Goal: Task Accomplishment & Management: Manage account settings

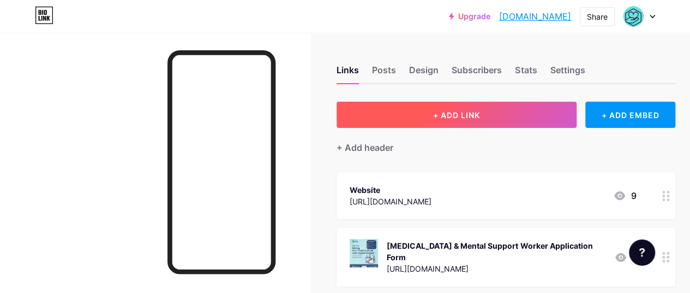
click at [492, 115] on button "+ ADD LINK" at bounding box center [457, 115] width 240 height 26
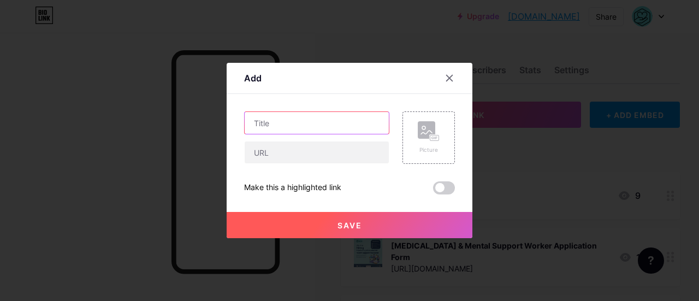
click at [342, 116] on input "text" at bounding box center [317, 123] width 144 height 22
type input "[MEDICAL_DATA] Hiring"
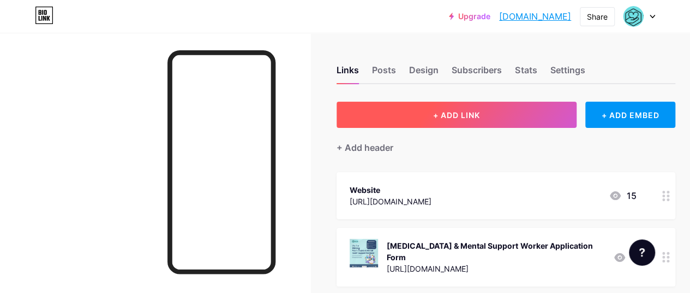
click at [526, 106] on button "+ ADD LINK" at bounding box center [457, 115] width 240 height 26
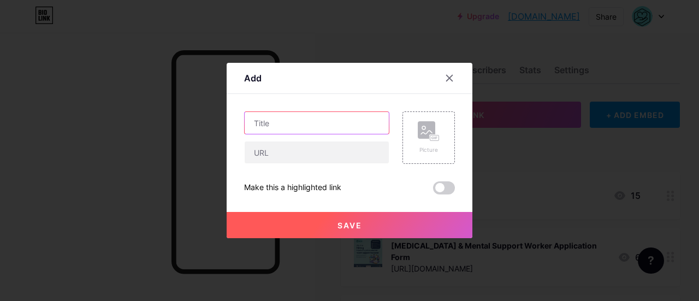
click at [296, 133] on input "text" at bounding box center [317, 123] width 144 height 22
type input "[MEDICAL_DATA] Hiring"
click at [291, 163] on div at bounding box center [316, 152] width 145 height 23
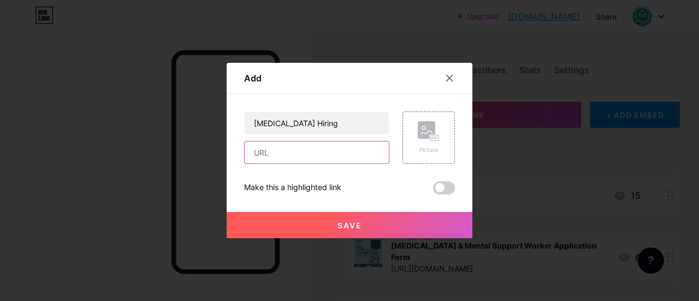
click at [293, 160] on input "text" at bounding box center [317, 152] width 144 height 22
paste input "[URL][DOMAIN_NAME]"
type input "[URL][DOMAIN_NAME]"
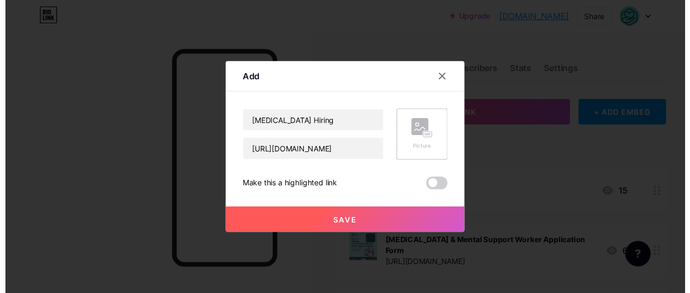
scroll to position [0, 0]
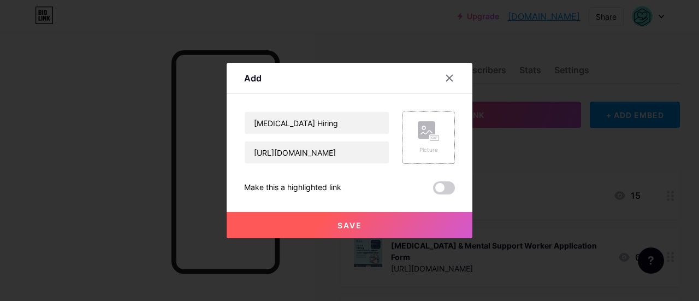
click at [420, 154] on div "Picture" at bounding box center [428, 137] width 52 height 52
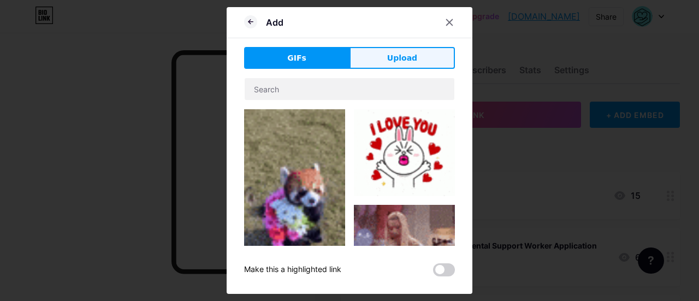
click at [389, 65] on button "Upload" at bounding box center [401, 58] width 105 height 22
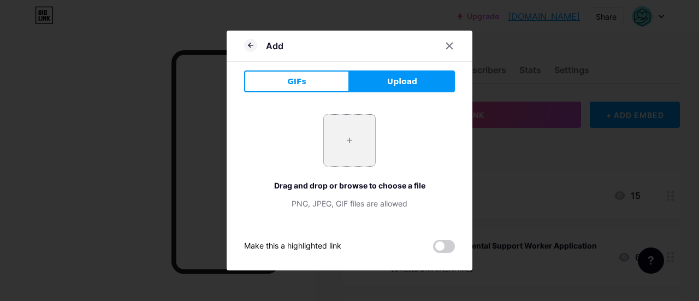
click at [349, 158] on input "file" at bounding box center [349, 140] width 51 height 51
type input "C:\fakepath\[MEDICAL_DATA].png"
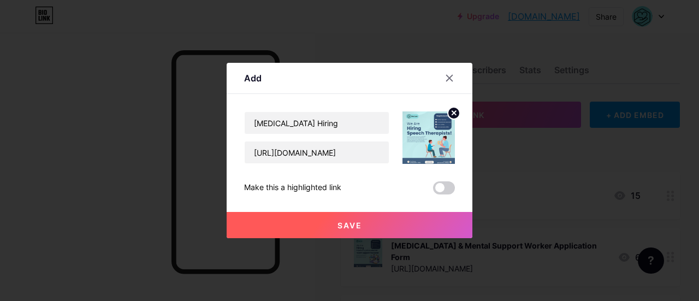
click at [421, 150] on img at bounding box center [428, 137] width 52 height 52
click at [351, 229] on span "Save" at bounding box center [349, 224] width 25 height 9
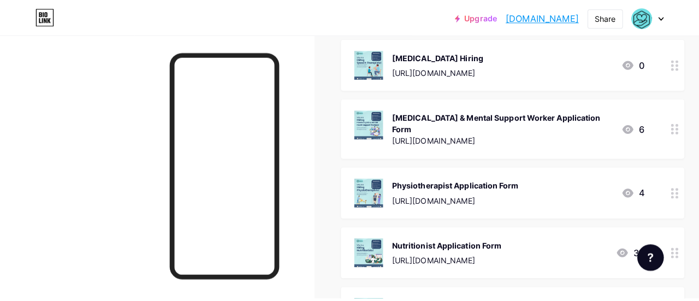
scroll to position [175, 0]
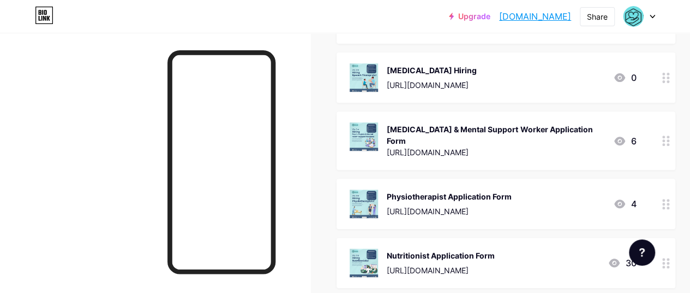
click at [670, 148] on div at bounding box center [666, 140] width 19 height 58
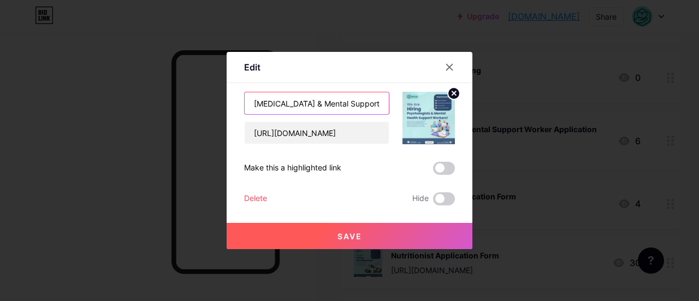
click at [356, 105] on input "[MEDICAL_DATA] & Mental Support Worker Application Form" at bounding box center [317, 103] width 144 height 22
drag, startPoint x: 307, startPoint y: 102, endPoint x: 233, endPoint y: 95, distance: 74.6
click at [233, 95] on div "Edit Content YouTube Play YouTube video without leaving your page. ADD Vimeo Pl…" at bounding box center [349, 150] width 246 height 197
click at [326, 102] on input "Mental Support Worker Application Form" at bounding box center [317, 103] width 144 height 22
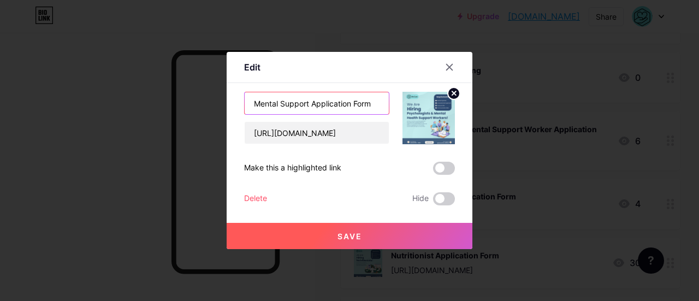
click at [281, 104] on input "Mental Support Application Form" at bounding box center [317, 103] width 144 height 22
drag, startPoint x: 339, startPoint y: 104, endPoint x: 403, endPoint y: 102, distance: 63.3
click at [403, 102] on div "Mental Health Support Application Form [URL][DOMAIN_NAME]" at bounding box center [349, 118] width 211 height 52
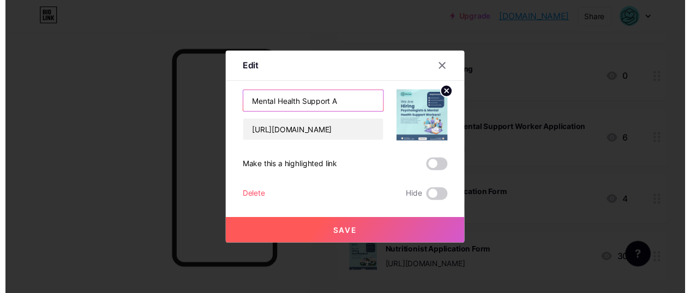
scroll to position [0, 0]
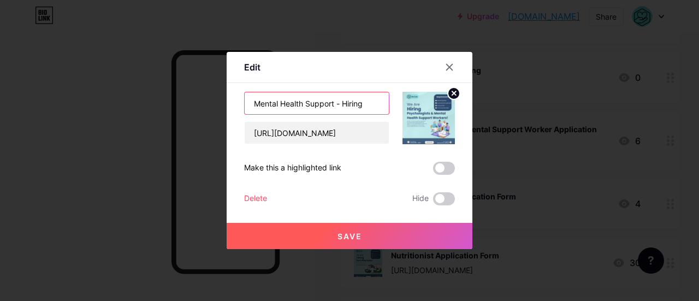
type input "Mental Health Support - Hiring"
click at [355, 230] on button "Save" at bounding box center [349, 236] width 246 height 26
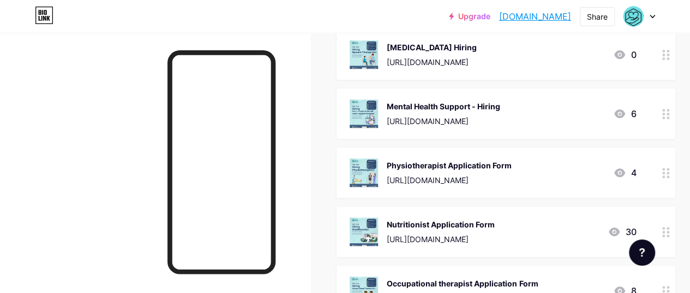
scroll to position [205, 0]
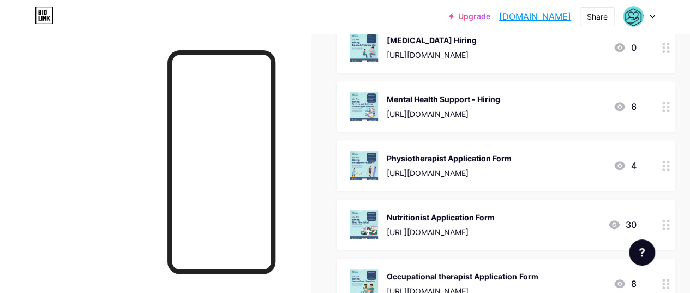
click at [670, 169] on circle at bounding box center [668, 169] width 3 height 3
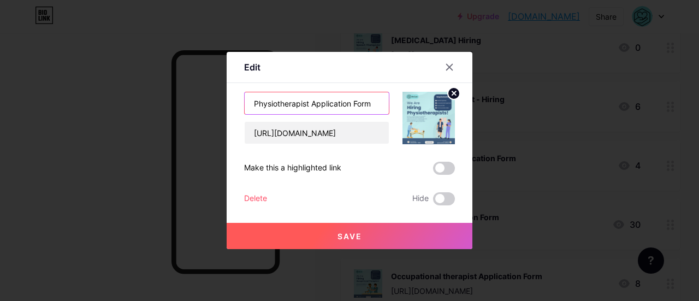
drag, startPoint x: 378, startPoint y: 96, endPoint x: 313, endPoint y: 104, distance: 65.5
click at [313, 104] on input "Physiotherapist Application Form" at bounding box center [317, 103] width 144 height 22
drag, startPoint x: 356, startPoint y: 106, endPoint x: 312, endPoint y: 106, distance: 43.7
click at [312, 106] on input "Physiotherapist - Hiring" at bounding box center [317, 103] width 144 height 22
type input "Physiotherapist - Hiring"
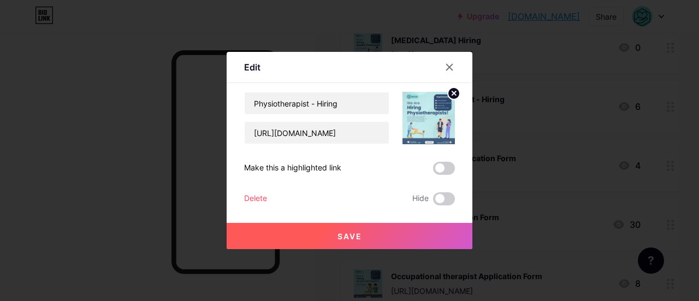
click at [329, 226] on button "Save" at bounding box center [349, 236] width 246 height 26
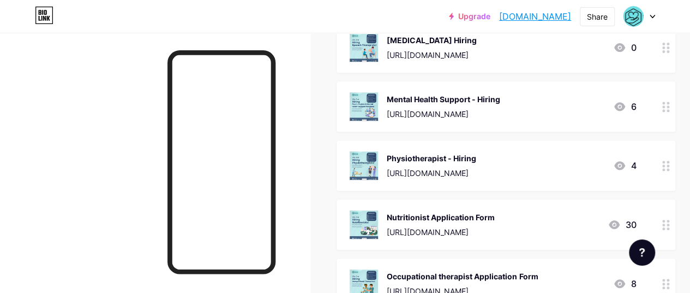
click at [661, 222] on div at bounding box center [666, 224] width 19 height 50
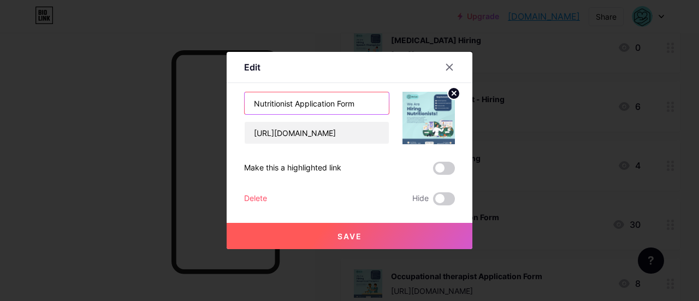
click at [350, 103] on input "Nutritionist Application Form" at bounding box center [317, 103] width 144 height 22
click at [366, 103] on input "Nutritionist Application Form" at bounding box center [317, 103] width 144 height 22
drag, startPoint x: 366, startPoint y: 103, endPoint x: 305, endPoint y: 102, distance: 60.6
click at [305, 102] on input "Nutritionist Application Form" at bounding box center [317, 103] width 144 height 22
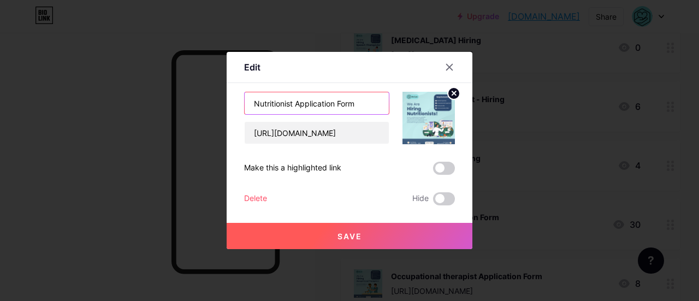
paste input "- Hiring"
type input "Nutritionist - Hiring"
click at [306, 225] on button "Save" at bounding box center [349, 236] width 246 height 26
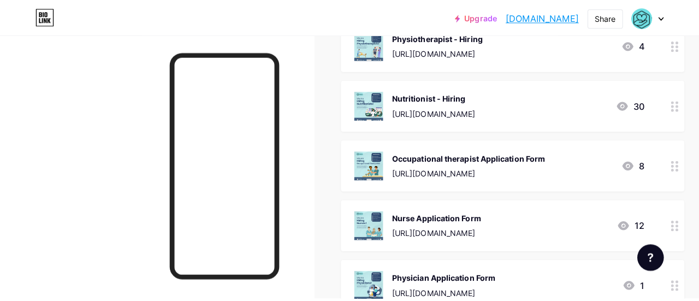
scroll to position [335, 0]
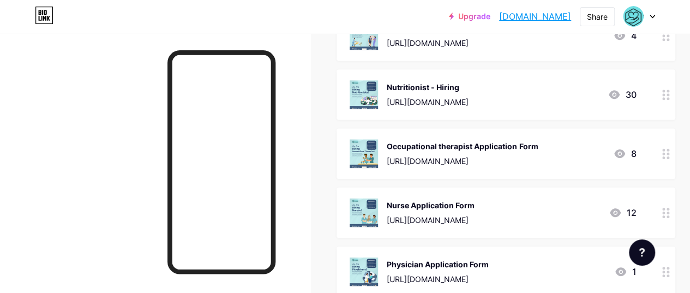
click at [665, 151] on div at bounding box center [666, 153] width 19 height 50
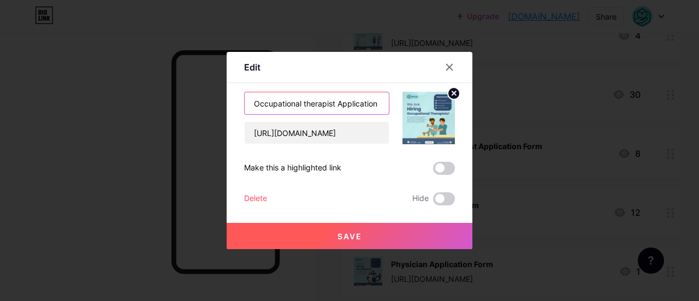
scroll to position [0, 7]
drag, startPoint x: 381, startPoint y: 106, endPoint x: 345, endPoint y: 103, distance: 36.1
click at [345, 103] on input "Occupational therapist Application Form" at bounding box center [317, 103] width 144 height 22
drag, startPoint x: 332, startPoint y: 103, endPoint x: 431, endPoint y: 101, distance: 99.4
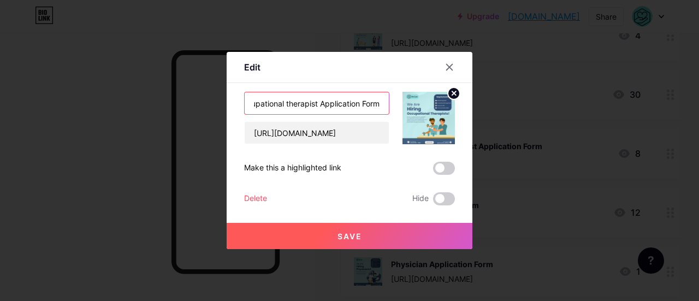
click at [431, 101] on div "Occupational therapist Application Form [URL][DOMAIN_NAME]" at bounding box center [349, 118] width 211 height 52
paste input "- Hiring"
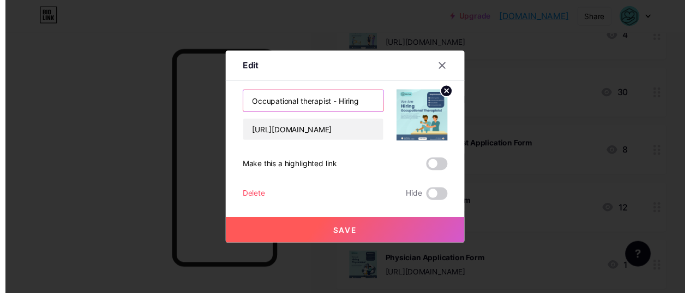
scroll to position [0, 0]
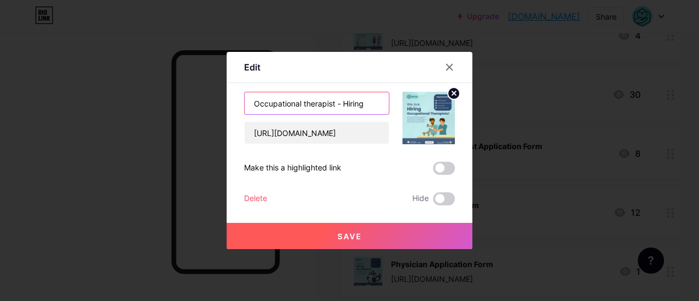
type input "Occupational therapist - Hiring"
click at [335, 242] on button "Save" at bounding box center [349, 236] width 246 height 26
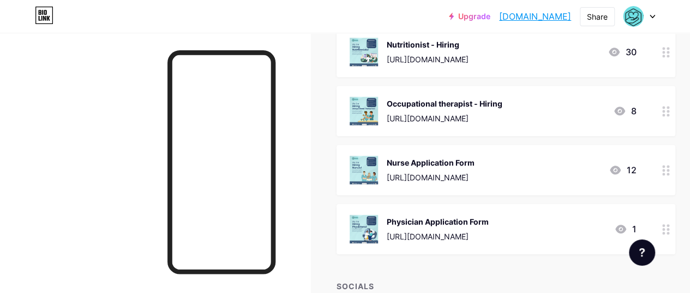
scroll to position [379, 0]
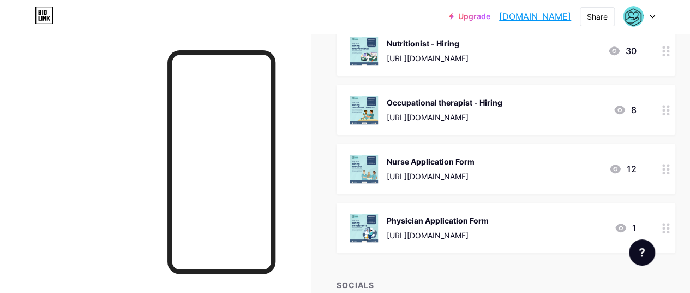
click at [666, 168] on icon at bounding box center [667, 169] width 8 height 10
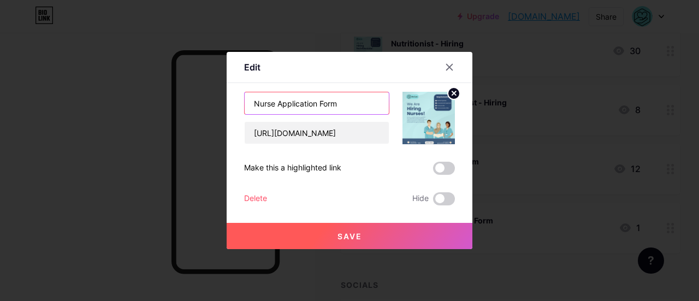
drag, startPoint x: 358, startPoint y: 96, endPoint x: 278, endPoint y: 109, distance: 80.7
click at [278, 109] on input "Nurse Application Form" at bounding box center [317, 103] width 144 height 22
paste input "- Hiring"
type input "Nurse - Hiring"
click at [308, 225] on button "Save" at bounding box center [349, 236] width 246 height 26
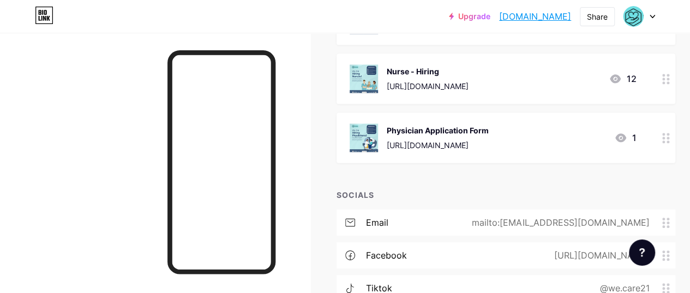
scroll to position [474, 0]
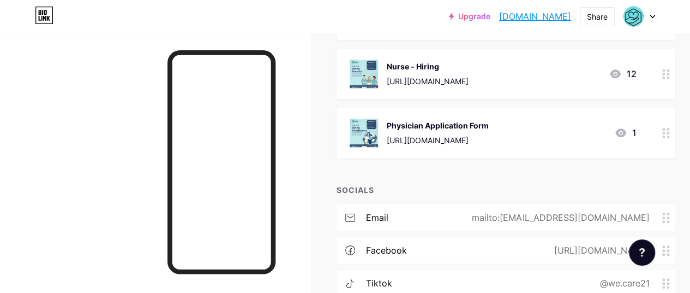
click at [665, 132] on circle at bounding box center [664, 133] width 3 height 3
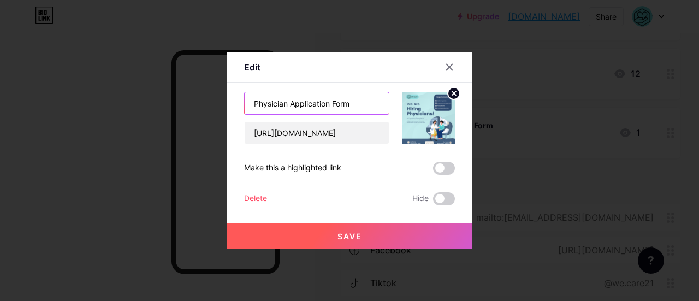
drag, startPoint x: 355, startPoint y: 109, endPoint x: 288, endPoint y: 103, distance: 67.9
click at [288, 103] on input "Physician Application Form" at bounding box center [317, 103] width 144 height 22
paste input "- Hiring"
click at [288, 101] on input "Physician - Hiring" at bounding box center [317, 103] width 144 height 22
type input "Physician - Hiring"
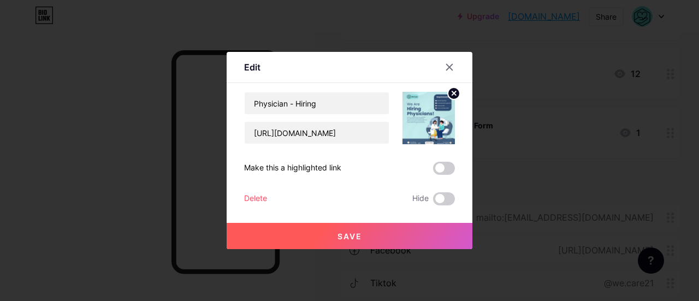
click at [281, 231] on button "Save" at bounding box center [349, 236] width 246 height 26
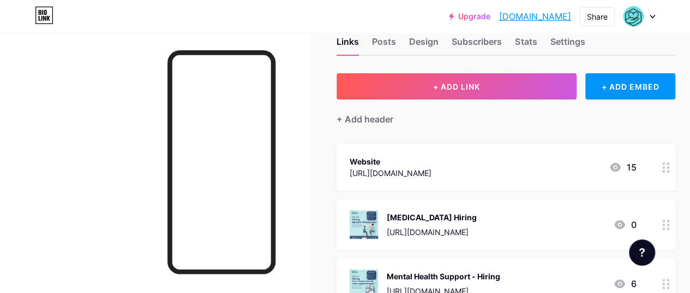
scroll to position [0, 0]
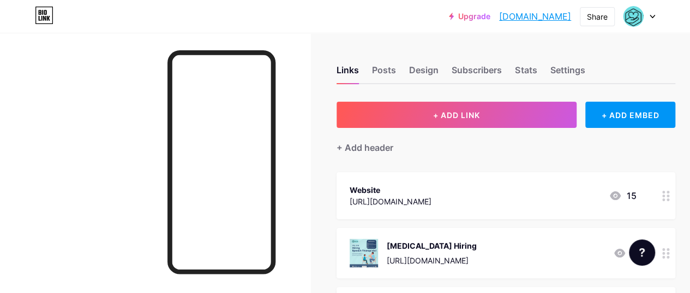
click at [676, 205] on div at bounding box center [666, 195] width 19 height 47
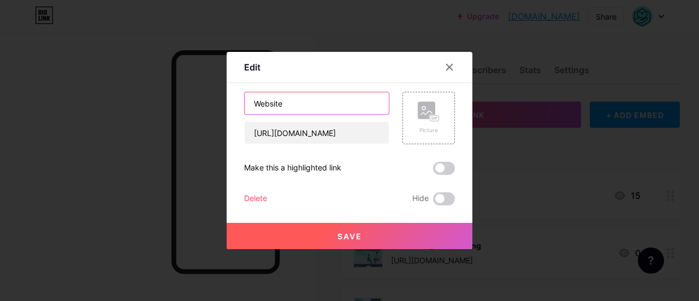
click at [355, 101] on input "Website" at bounding box center [317, 103] width 144 height 22
type input "WEBSITE"
click at [342, 236] on span "Save" at bounding box center [349, 235] width 25 height 9
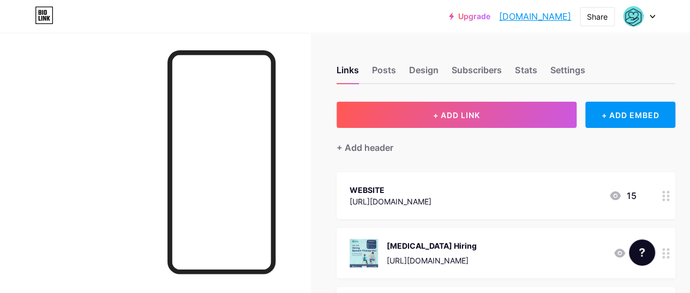
click at [675, 198] on div at bounding box center [666, 195] width 19 height 47
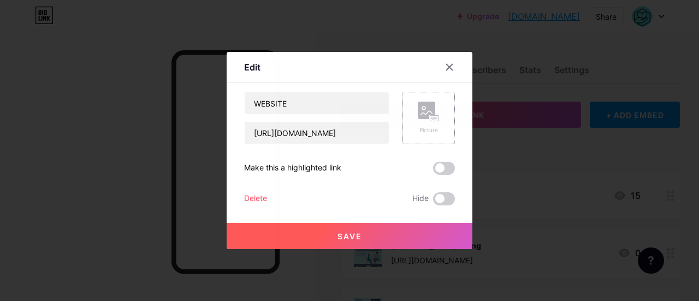
click at [428, 123] on div "Picture" at bounding box center [429, 118] width 22 height 33
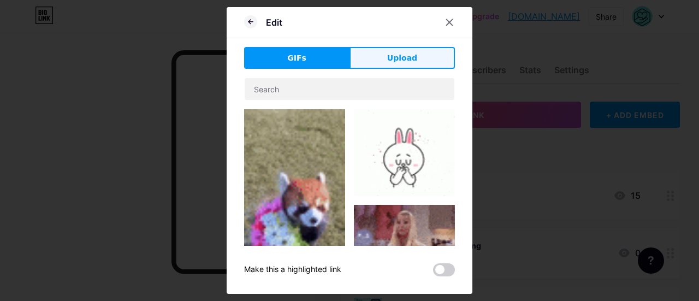
click at [407, 54] on span "Upload" at bounding box center [402, 57] width 30 height 11
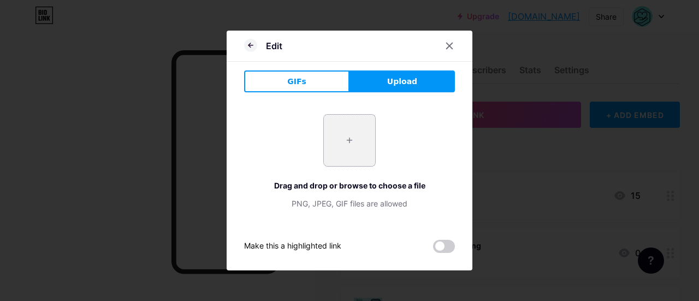
click at [341, 131] on input "file" at bounding box center [349, 140] width 51 height 51
type input "C:\fakepath\WeCareLogo_cropped.png"
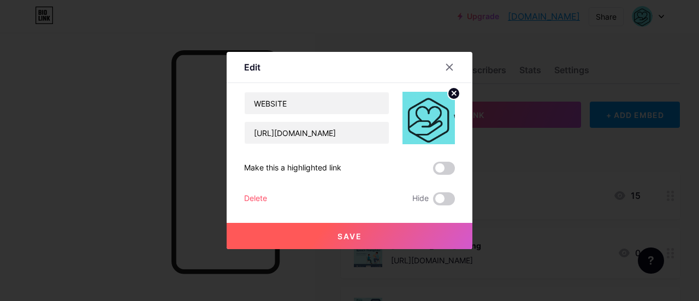
click at [435, 132] on img at bounding box center [428, 118] width 52 height 52
click at [427, 118] on img at bounding box center [428, 118] width 52 height 52
click at [450, 94] on circle at bounding box center [454, 93] width 12 height 12
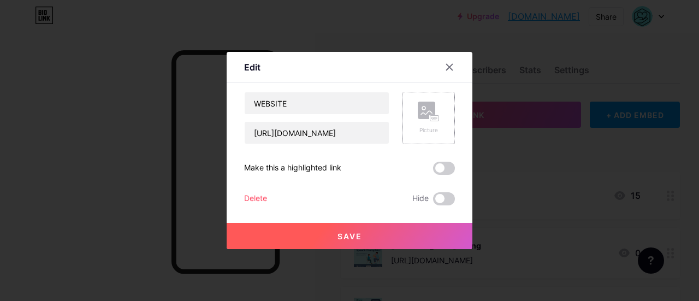
click at [434, 104] on rect at bounding box center [426, 110] width 17 height 17
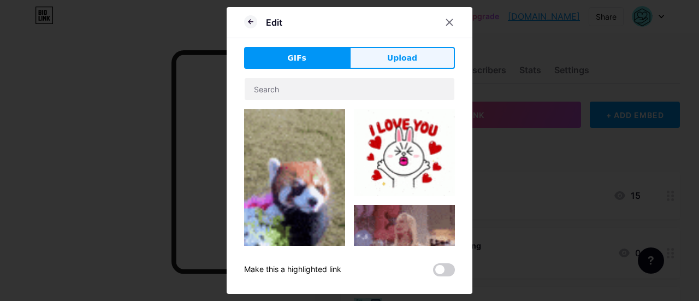
click at [387, 53] on button "Upload" at bounding box center [401, 58] width 105 height 22
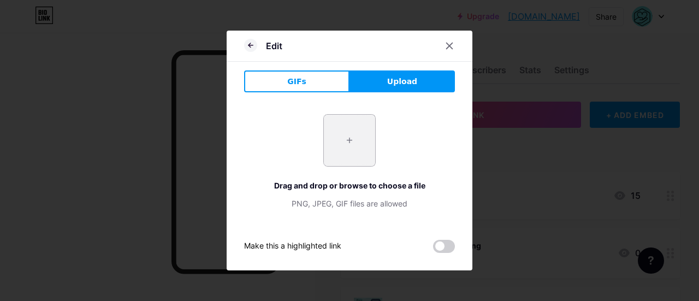
click at [356, 155] on input "file" at bounding box center [349, 140] width 51 height 51
type input "C:\fakepath\WeCareLogo_cropped.png"
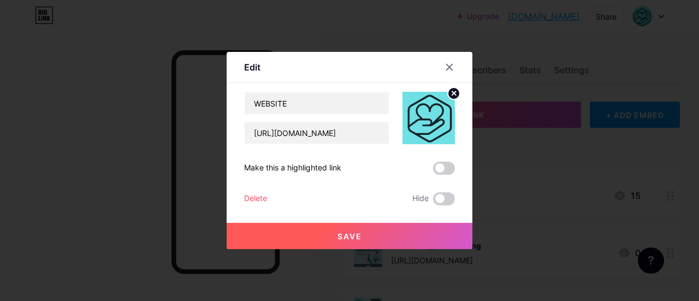
click at [367, 234] on button "Save" at bounding box center [349, 236] width 246 height 26
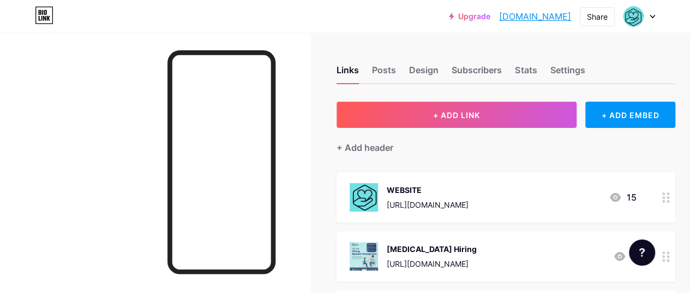
click at [648, 15] on div at bounding box center [640, 17] width 32 height 20
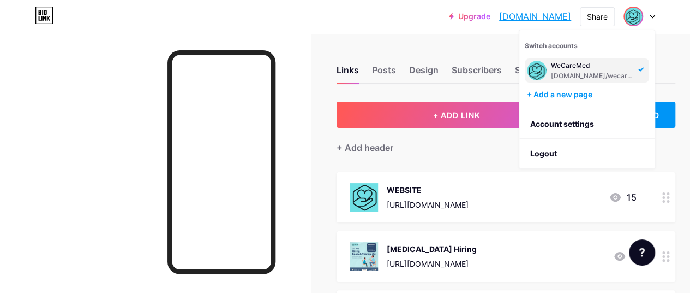
click at [461, 31] on div "Upgrade [DOMAIN_NAME]... [DOMAIN_NAME] Share Switch accounts WeCareMed [DOMAIN_…" at bounding box center [345, 16] width 690 height 33
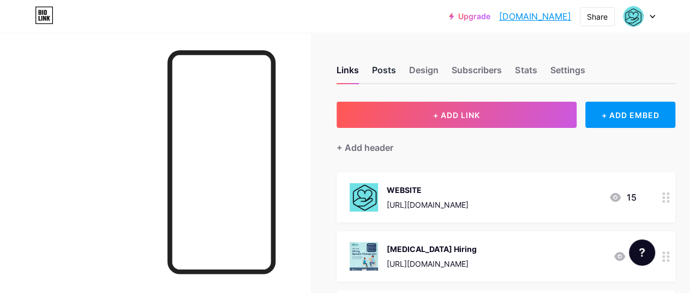
click at [385, 81] on div "Posts" at bounding box center [384, 73] width 24 height 20
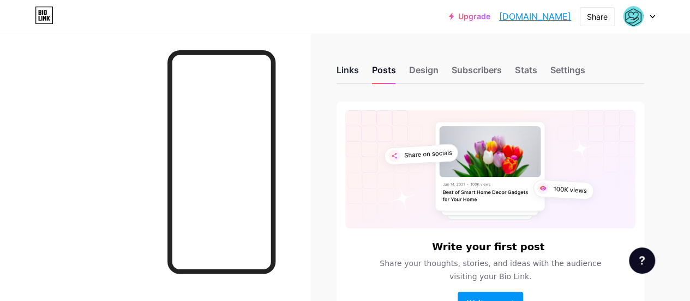
click at [345, 80] on div "Links" at bounding box center [348, 73] width 22 height 20
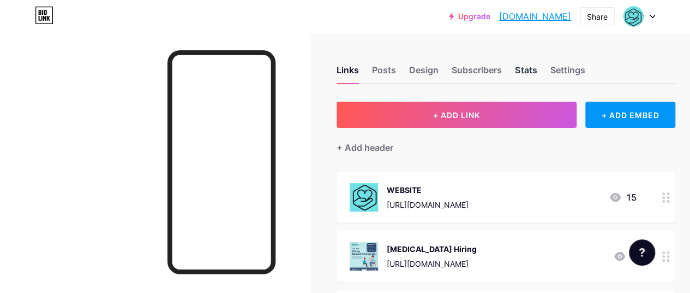
click at [527, 71] on div "Stats" at bounding box center [526, 73] width 22 height 20
